Goal: Transaction & Acquisition: Download file/media

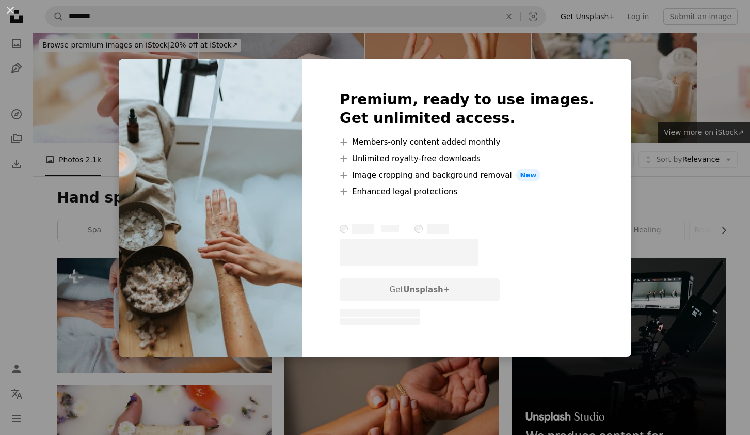
scroll to position [966, 0]
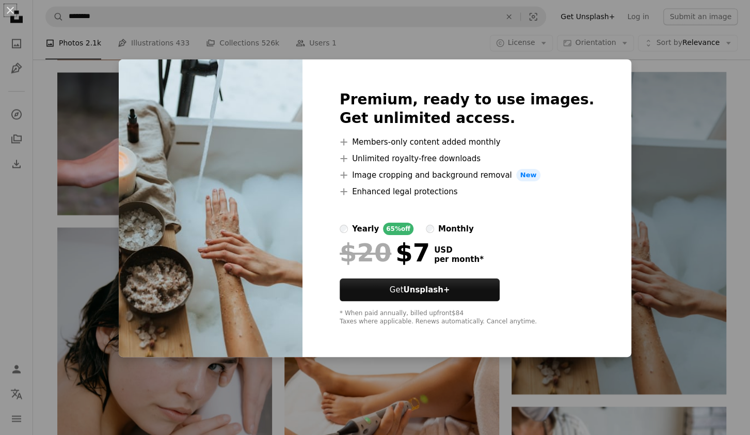
click at [451, 43] on div "An X shape Premium, ready to use images. Get unlimited access. A plus sign Memb…" at bounding box center [375, 217] width 750 height 435
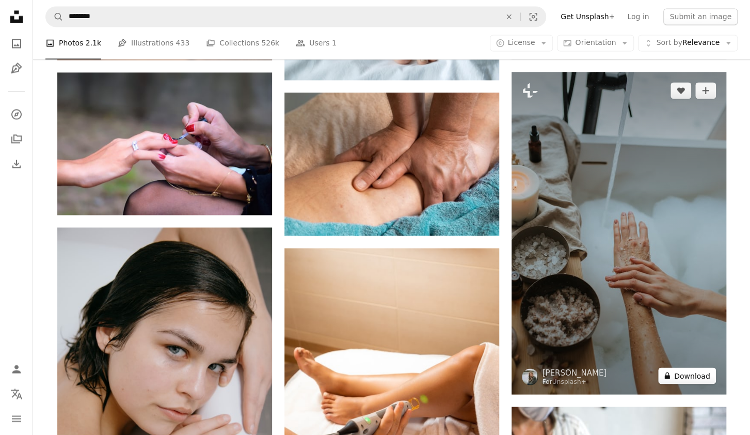
click at [704, 374] on button "A lock Download" at bounding box center [687, 375] width 58 height 17
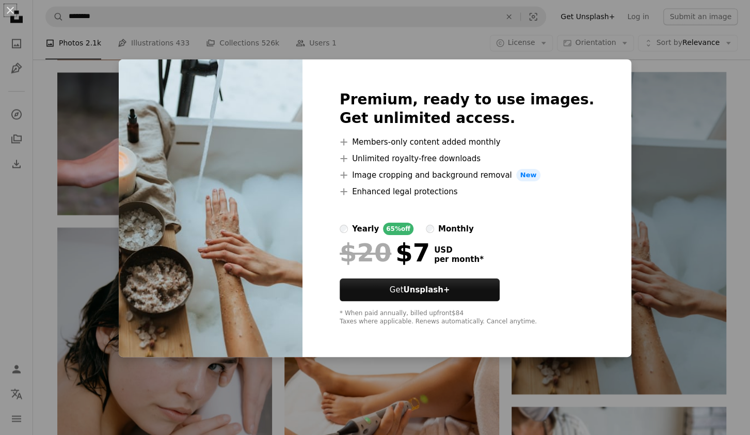
click at [444, 224] on label "monthly" at bounding box center [450, 228] width 48 height 12
click at [399, 21] on div "An X shape Premium, ready to use images. Get unlimited access. A plus sign Memb…" at bounding box center [375, 217] width 750 height 435
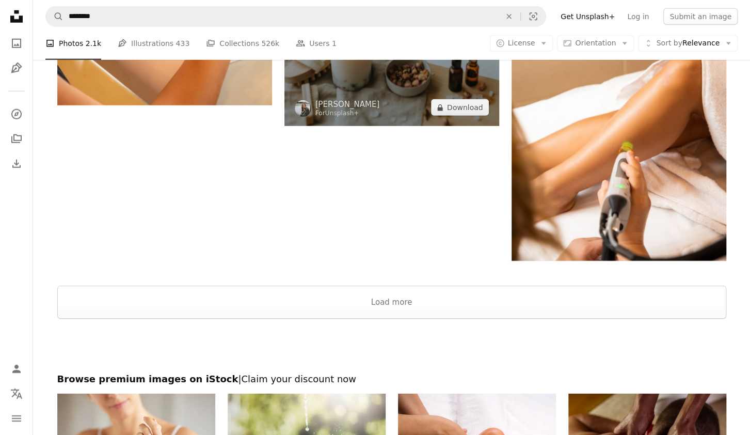
scroll to position [1825, 0]
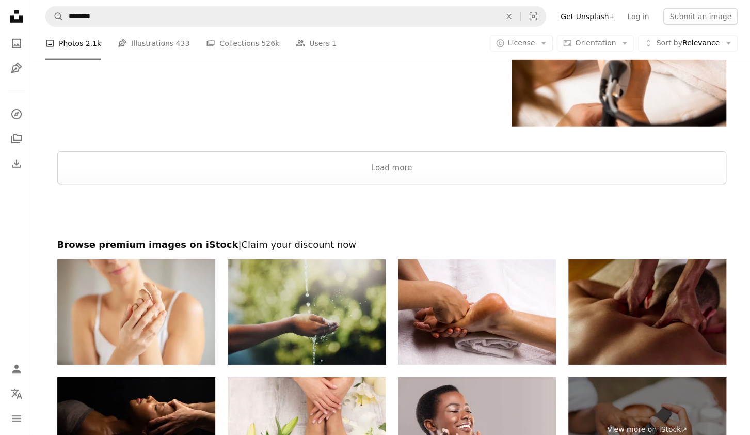
click at [310, 296] on img at bounding box center [307, 311] width 158 height 105
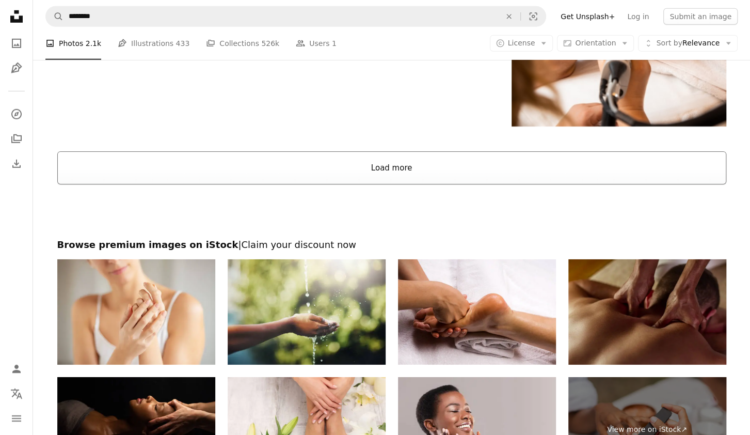
click at [417, 175] on button "Load more" at bounding box center [391, 167] width 669 height 33
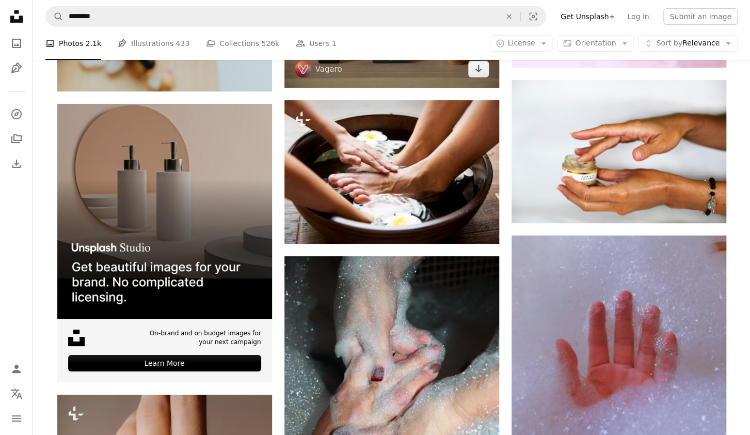
scroll to position [2040, 0]
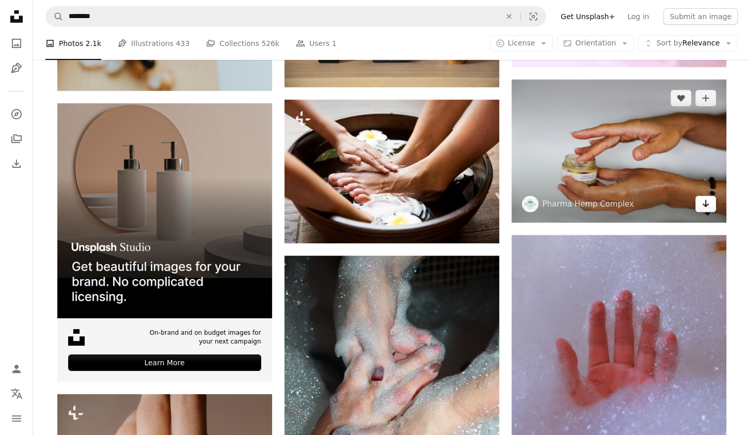
click at [707, 210] on icon "Arrow pointing down" at bounding box center [705, 203] width 8 height 12
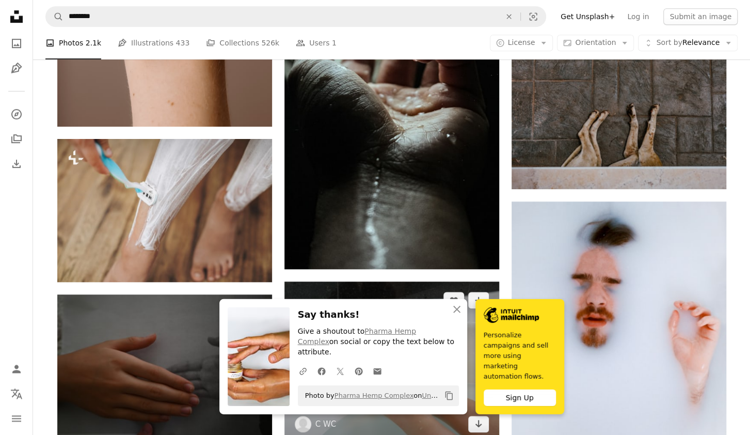
scroll to position [2684, 0]
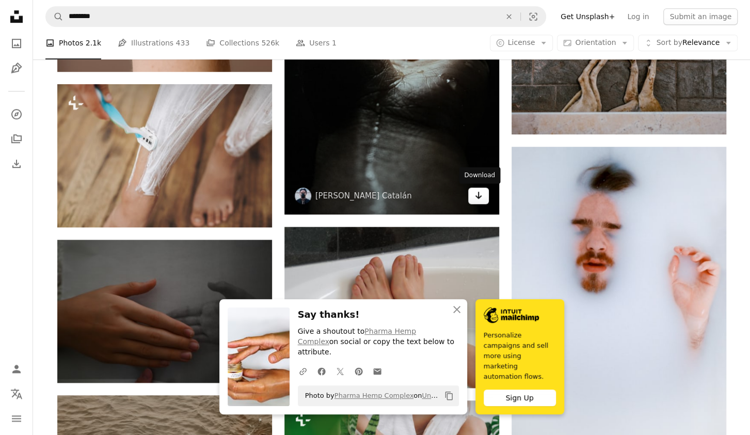
click at [476, 201] on icon "Arrow pointing down" at bounding box center [478, 195] width 8 height 12
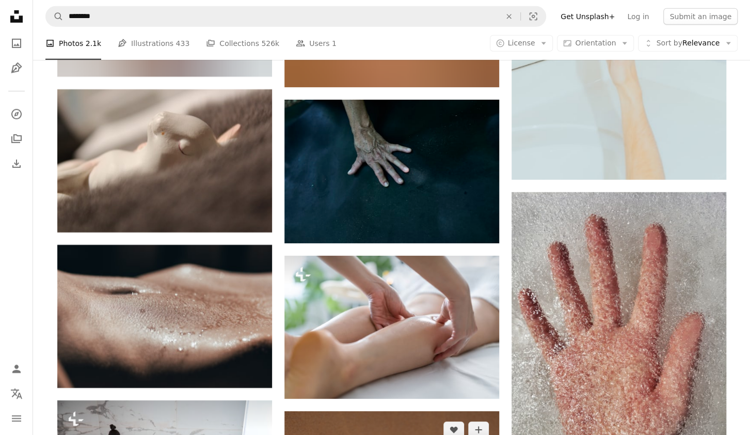
scroll to position [4026, 0]
